Goal: Information Seeking & Learning: Check status

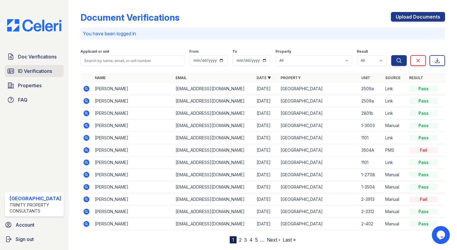
click at [22, 67] on span "ID Verifications" at bounding box center [35, 70] width 34 height 7
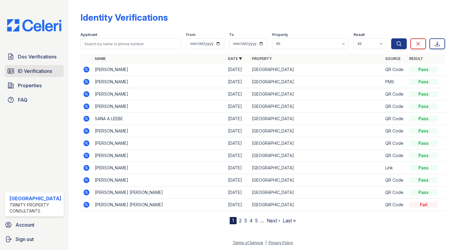
click at [26, 72] on span "ID Verifications" at bounding box center [35, 70] width 34 height 7
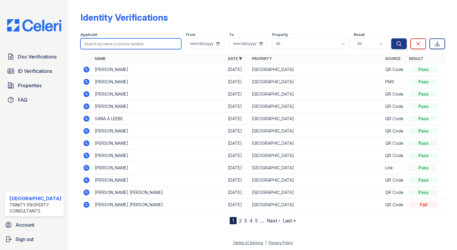
click at [96, 43] on input "search" at bounding box center [131, 43] width 101 height 11
type input "[PERSON_NAME]"
click at [392, 38] on button "Search" at bounding box center [400, 43] width 16 height 11
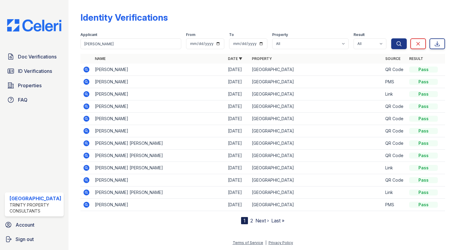
click at [84, 94] on icon at bounding box center [86, 93] width 7 height 7
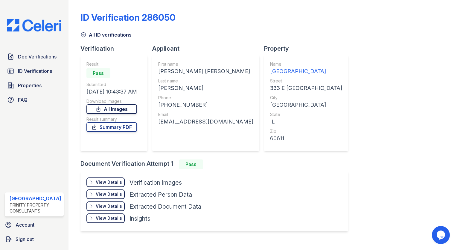
click at [109, 107] on link "All Images" at bounding box center [112, 109] width 51 height 10
click at [263, 30] on div "All ID verifications" at bounding box center [263, 33] width 365 height 11
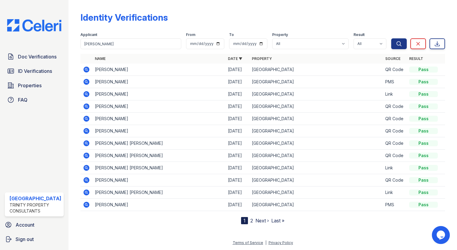
drag, startPoint x: 132, startPoint y: 94, endPoint x: 172, endPoint y: 92, distance: 40.2
click at [172, 92] on td "SAMANTHA MARIE CHRZASTOWSKI" at bounding box center [158, 94] width 133 height 12
drag, startPoint x: 172, startPoint y: 92, endPoint x: 158, endPoint y: 93, distance: 14.1
copy td "[PERSON_NAME]"
drag, startPoint x: 102, startPoint y: 43, endPoint x: -1, endPoint y: 25, distance: 104.8
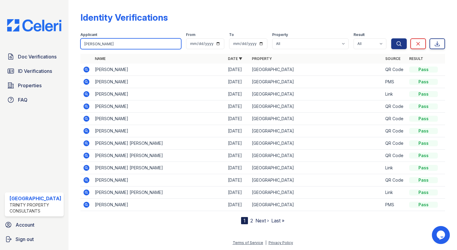
click at [0, 25] on html "Doc Verifications ID Verifications Properties FAQ Arrive Streeterville Trinity …" at bounding box center [228, 125] width 457 height 250
paste input "CHRZASTOWSKI"
type input "CHRZASTOWSKI"
click at [392, 38] on button "Search" at bounding box center [400, 43] width 16 height 11
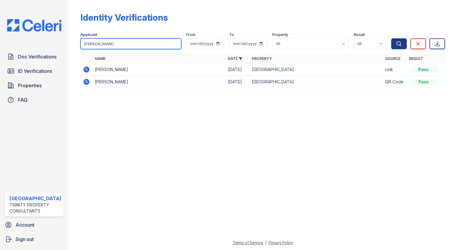
drag, startPoint x: 116, startPoint y: 43, endPoint x: -1, endPoint y: 28, distance: 118.0
click at [0, 28] on html "Doc Verifications ID Verifications Properties FAQ Arrive Streeterville Trinity …" at bounding box center [228, 125] width 457 height 250
type input "su"
click at [392, 38] on button "Search" at bounding box center [400, 43] width 16 height 11
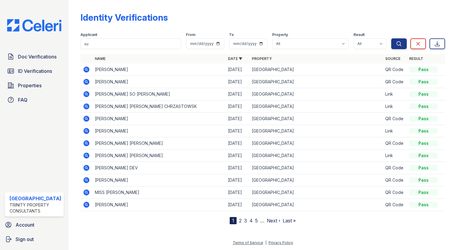
click at [86, 106] on icon at bounding box center [87, 106] width 6 height 6
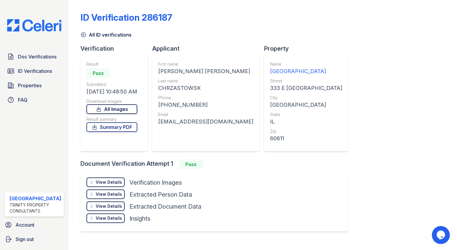
click at [118, 112] on link "All Images" at bounding box center [112, 109] width 51 height 10
click at [422, 29] on div "All ID verifications" at bounding box center [263, 33] width 365 height 11
click at [35, 68] on span "ID Verifications" at bounding box center [35, 70] width 34 height 7
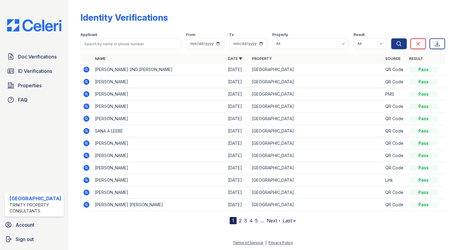
click at [84, 69] on icon at bounding box center [87, 69] width 6 height 6
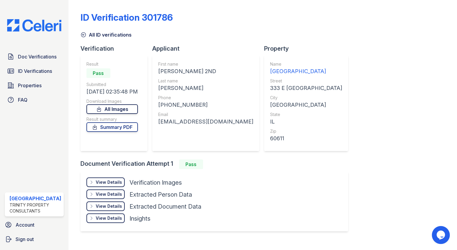
click at [117, 107] on link "All Images" at bounding box center [112, 109] width 51 height 10
click at [421, 40] on div "ID Verification 301786 All ID verifications Verification Result Pass Submitted …" at bounding box center [263, 120] width 365 height 237
click at [36, 56] on span "Doc Verifications" at bounding box center [37, 56] width 39 height 7
